Goal: Navigation & Orientation: Find specific page/section

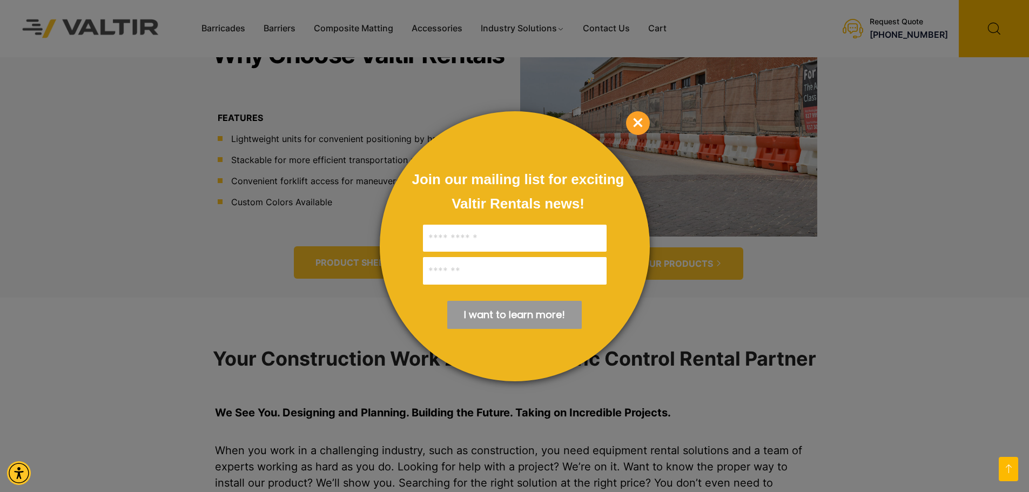
scroll to position [702, 0]
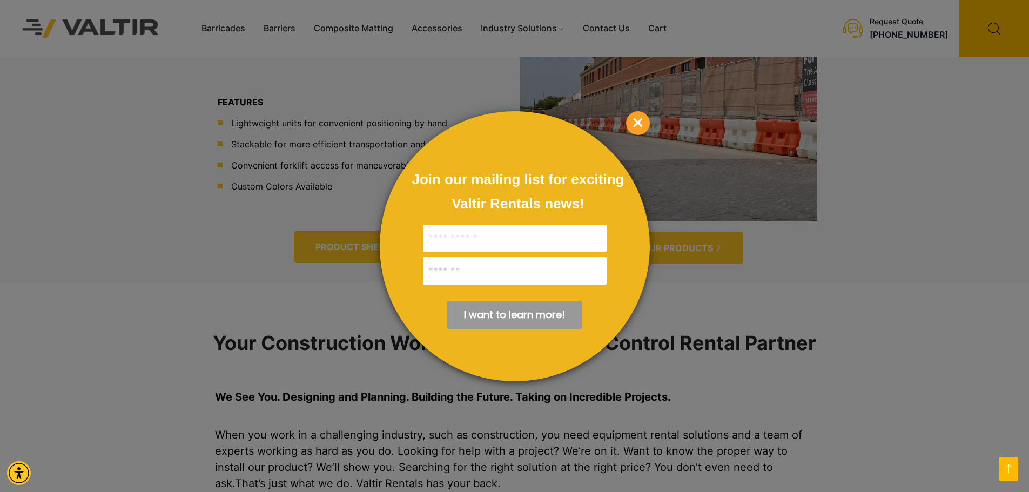
click at [638, 123] on span "×" at bounding box center [638, 123] width 24 height 24
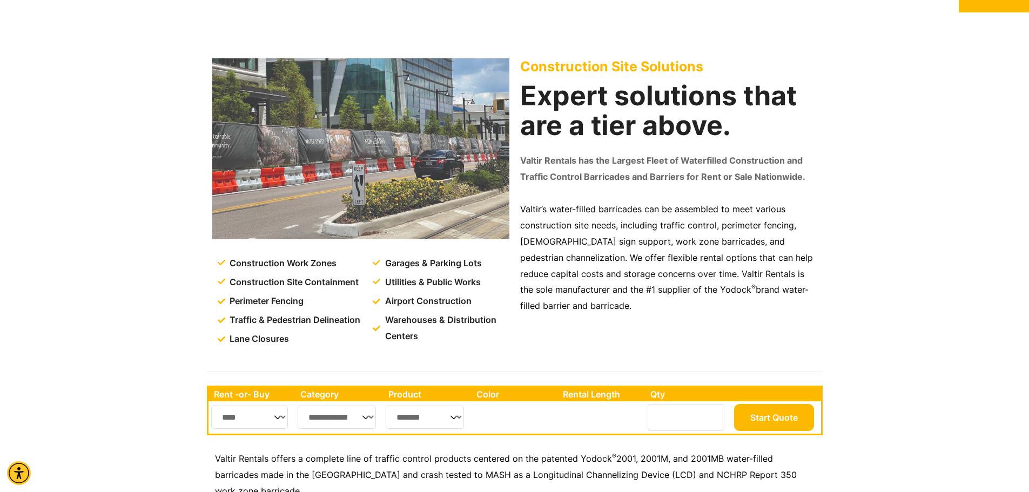
scroll to position [0, 0]
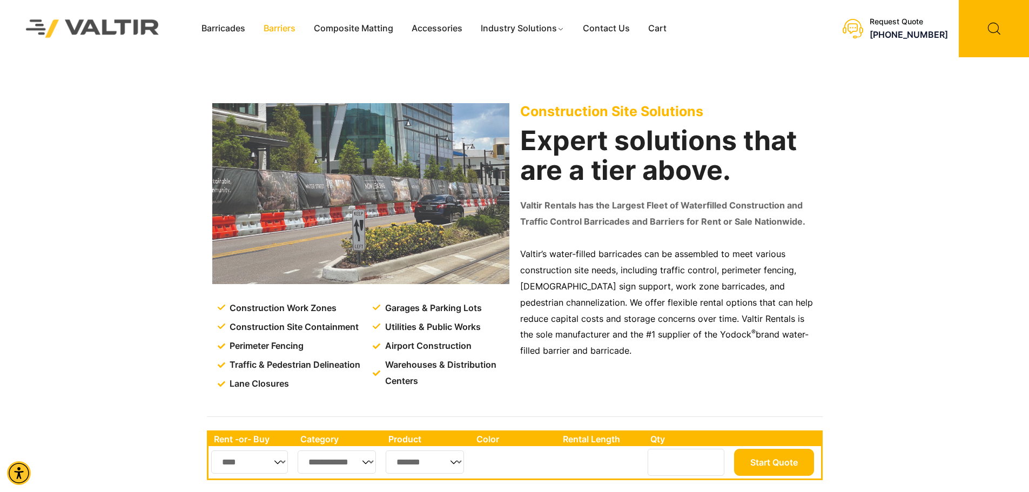
click at [279, 29] on link "Barriers" at bounding box center [279, 29] width 50 height 16
